Goal: Information Seeking & Learning: Check status

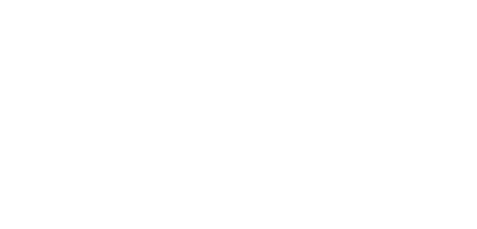
select select
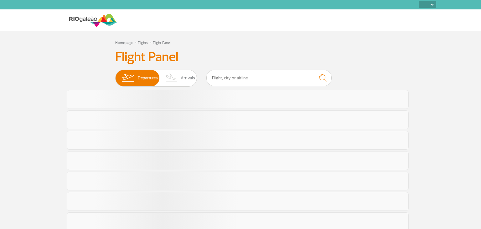
select select
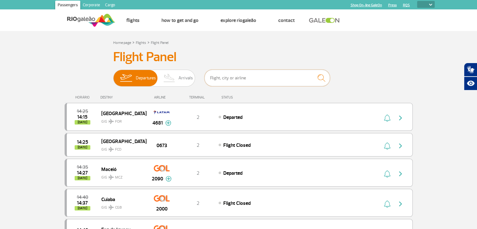
click at [223, 77] on input "text" at bounding box center [266, 78] width 125 height 17
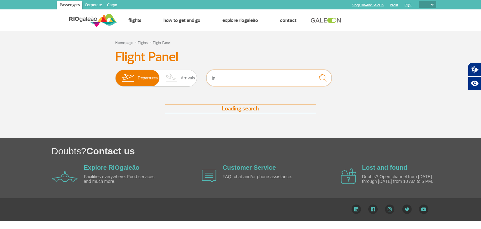
type input "j"
type input "[PERSON_NAME]"
drag, startPoint x: 249, startPoint y: 82, endPoint x: 191, endPoint y: 81, distance: 58.0
click at [191, 81] on div "Departures Arrivals [PERSON_NAME]" at bounding box center [240, 79] width 251 height 19
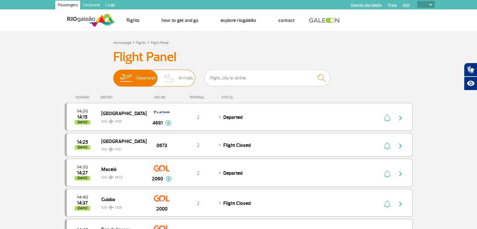
click at [160, 78] on img at bounding box center [169, 78] width 18 height 16
click at [113, 75] on input "Departures Arrivals" at bounding box center [113, 75] width 0 height 0
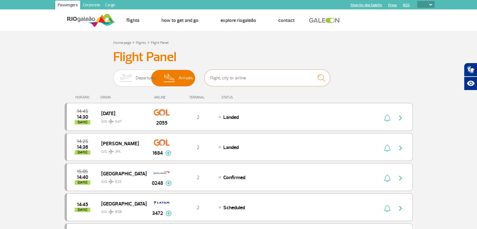
click at [223, 81] on input "text" at bounding box center [266, 78] width 125 height 17
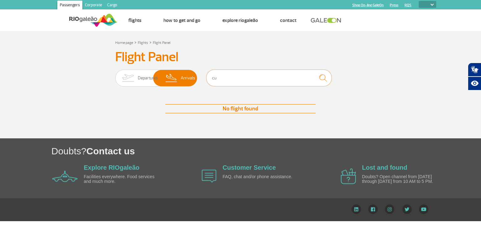
type input "c"
click at [0, 41] on section "Home page > Flights > Flight Panel Flight Panel Departures Arrivals No flight f…" at bounding box center [240, 84] width 481 height 107
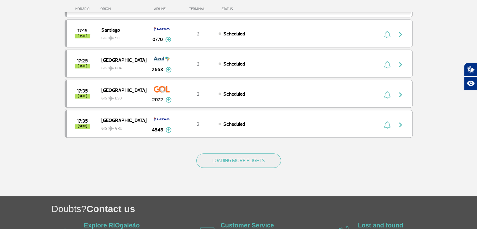
scroll to position [570, 0]
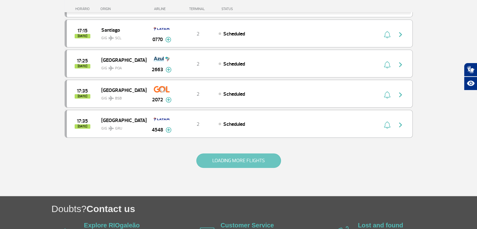
click at [216, 158] on button "LOADING MORE FLIGHTS" at bounding box center [238, 160] width 85 height 14
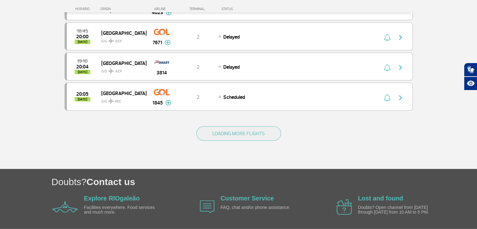
scroll to position [1200, 0]
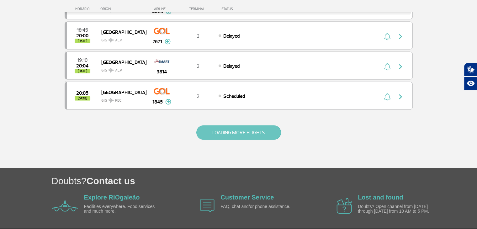
click at [220, 125] on button "LOADING MORE FLIGHTS" at bounding box center [238, 132] width 85 height 14
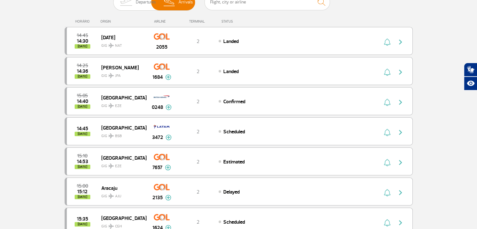
scroll to position [0, 0]
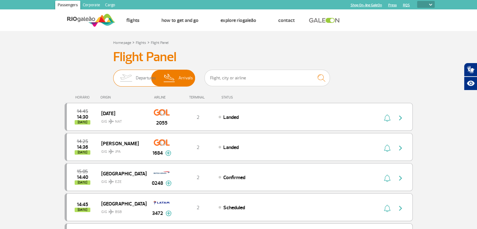
click at [127, 78] on img at bounding box center [126, 78] width 20 height 16
click at [113, 75] on input "Departures Arrivals" at bounding box center [113, 75] width 0 height 0
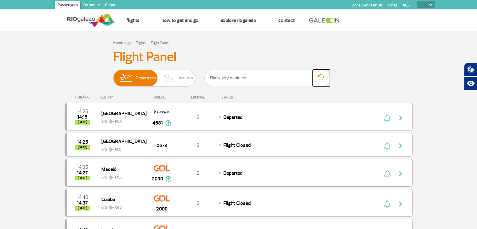
click at [324, 80] on img "submit" at bounding box center [320, 77] width 13 height 13
click at [228, 81] on input "text" at bounding box center [266, 78] width 125 height 17
click at [213, 77] on input "text" at bounding box center [266, 78] width 125 height 17
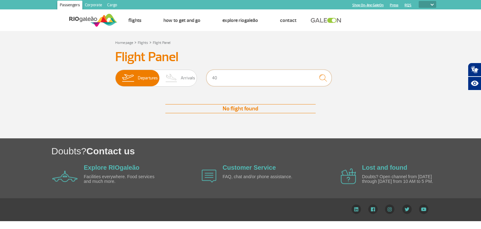
type input "4"
click at [55, 71] on section "Home page > Flights > Flight Panel Flight Panel Departures Arrivals No flight f…" at bounding box center [238, 84] width 477 height 107
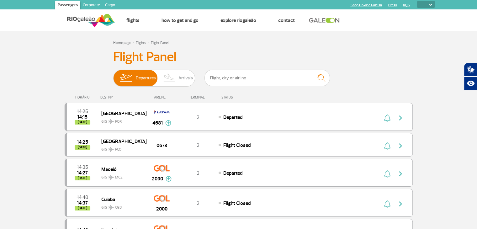
click at [347, 116] on div "Departed" at bounding box center [287, 116] width 138 height 7
drag, startPoint x: 112, startPoint y: 55, endPoint x: 175, endPoint y: 68, distance: 64.3
click at [203, 61] on h3 "Flight Panel" at bounding box center [238, 57] width 251 height 16
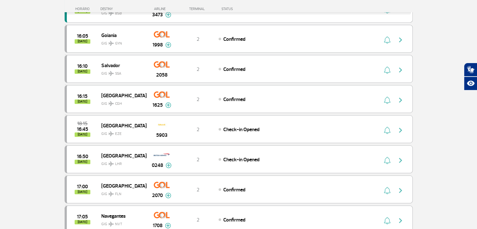
scroll to position [559, 0]
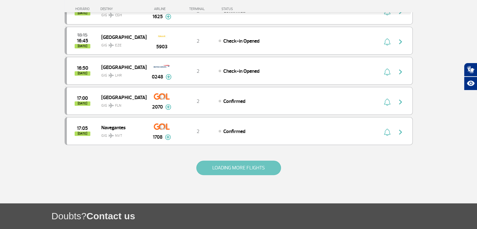
click at [261, 167] on button "LOADING MORE FLIGHTS" at bounding box center [238, 167] width 85 height 14
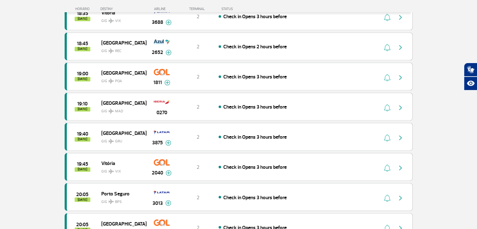
scroll to position [1207, 0]
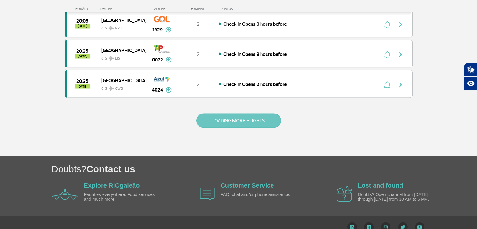
click at [255, 113] on button "LOADING MORE FLIGHTS" at bounding box center [238, 120] width 85 height 14
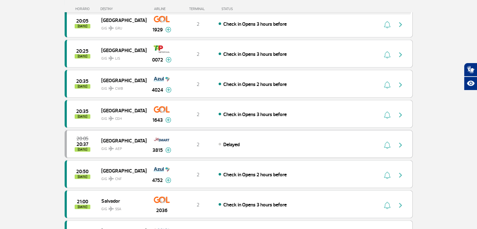
scroll to position [1804, 0]
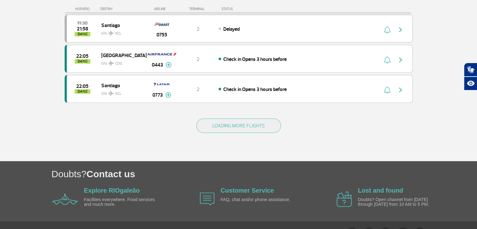
click at [251, 119] on div "LOADING MORE FLIGHTS" at bounding box center [239, 136] width 348 height 50
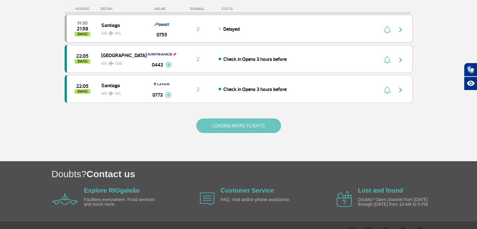
click at [249, 118] on button "LOADING MORE FLIGHTS" at bounding box center [238, 125] width 85 height 14
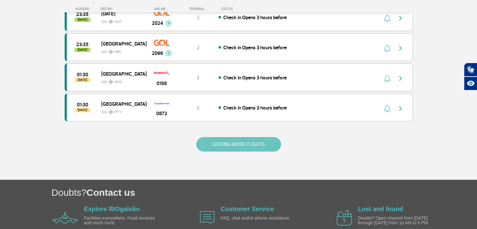
scroll to position [2400, 0]
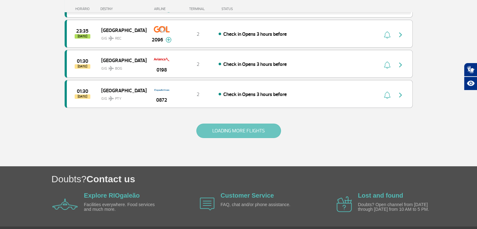
click at [243, 123] on button "LOADING MORE FLIGHTS" at bounding box center [238, 130] width 85 height 14
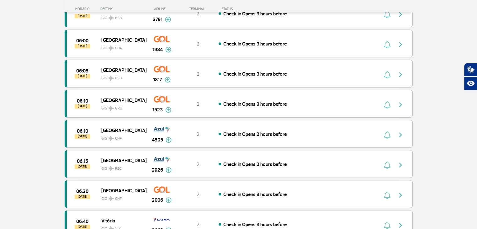
scroll to position [2997, 0]
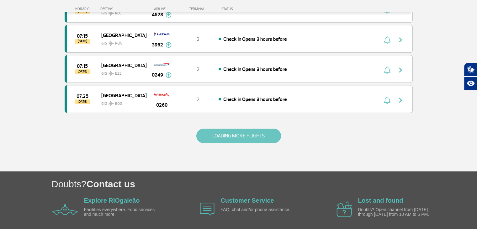
click at [243, 128] on button "LOADING MORE FLIGHTS" at bounding box center [238, 135] width 85 height 14
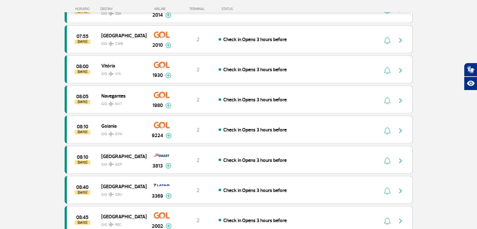
scroll to position [3594, 0]
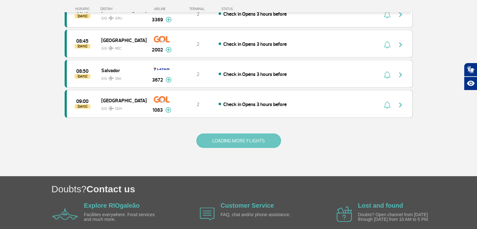
click at [243, 133] on button "LOADING MORE FLIGHTS" at bounding box center [238, 140] width 85 height 14
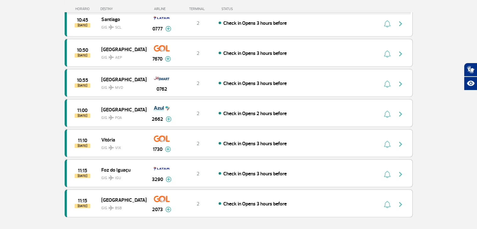
scroll to position [4190, 0]
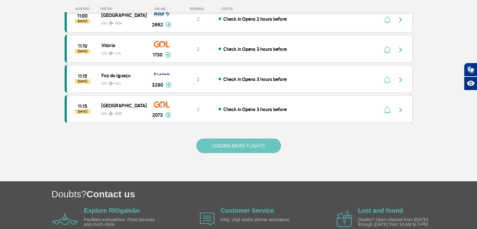
click at [243, 138] on button "LOADING MORE FLIGHTS" at bounding box center [238, 145] width 85 height 14
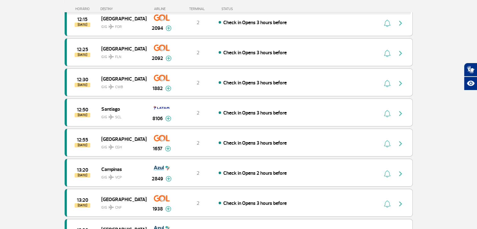
scroll to position [4719, 0]
